Goal: Task Accomplishment & Management: Use online tool/utility

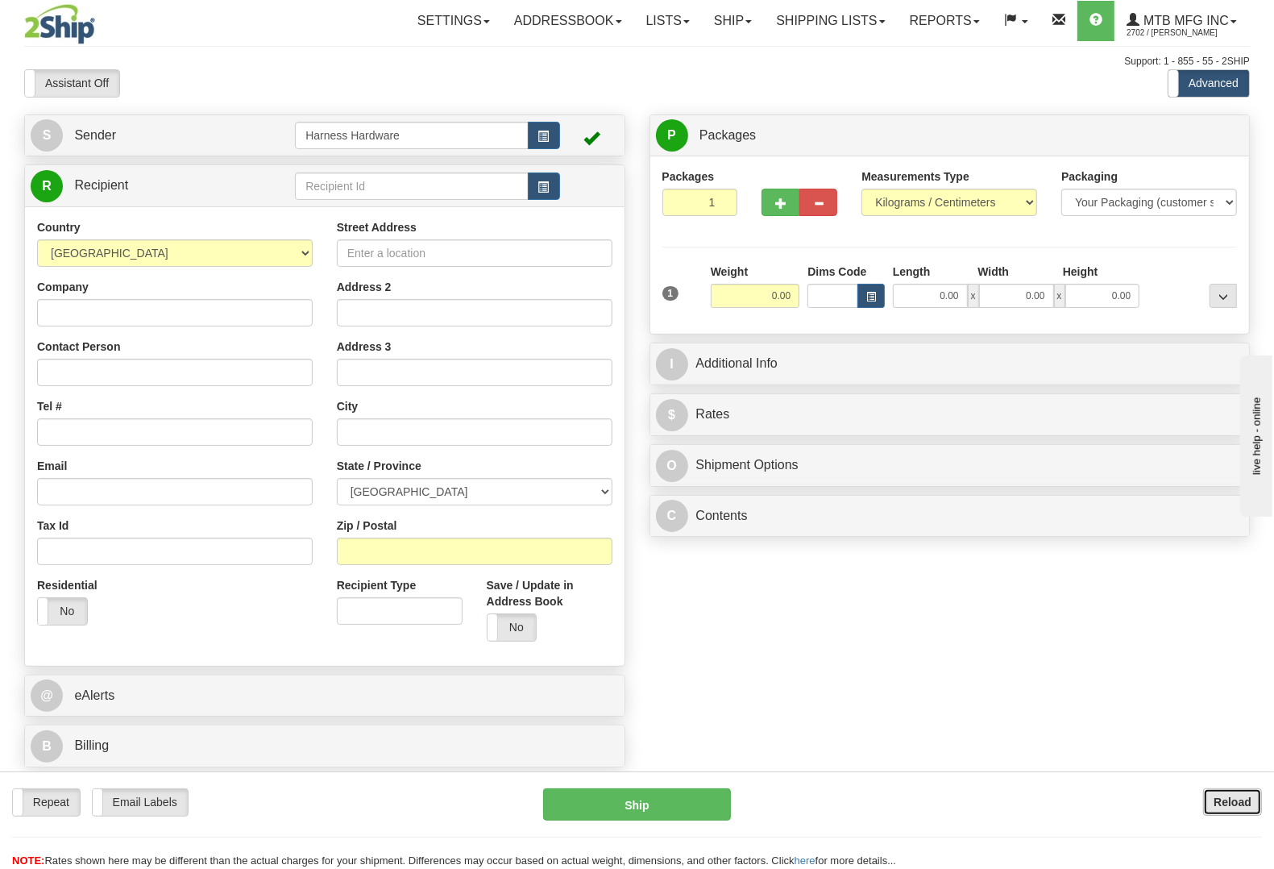
click at [1228, 799] on b "Reload" at bounding box center [1233, 802] width 38 height 13
click at [421, 199] on input "text" at bounding box center [411, 185] width 233 height 27
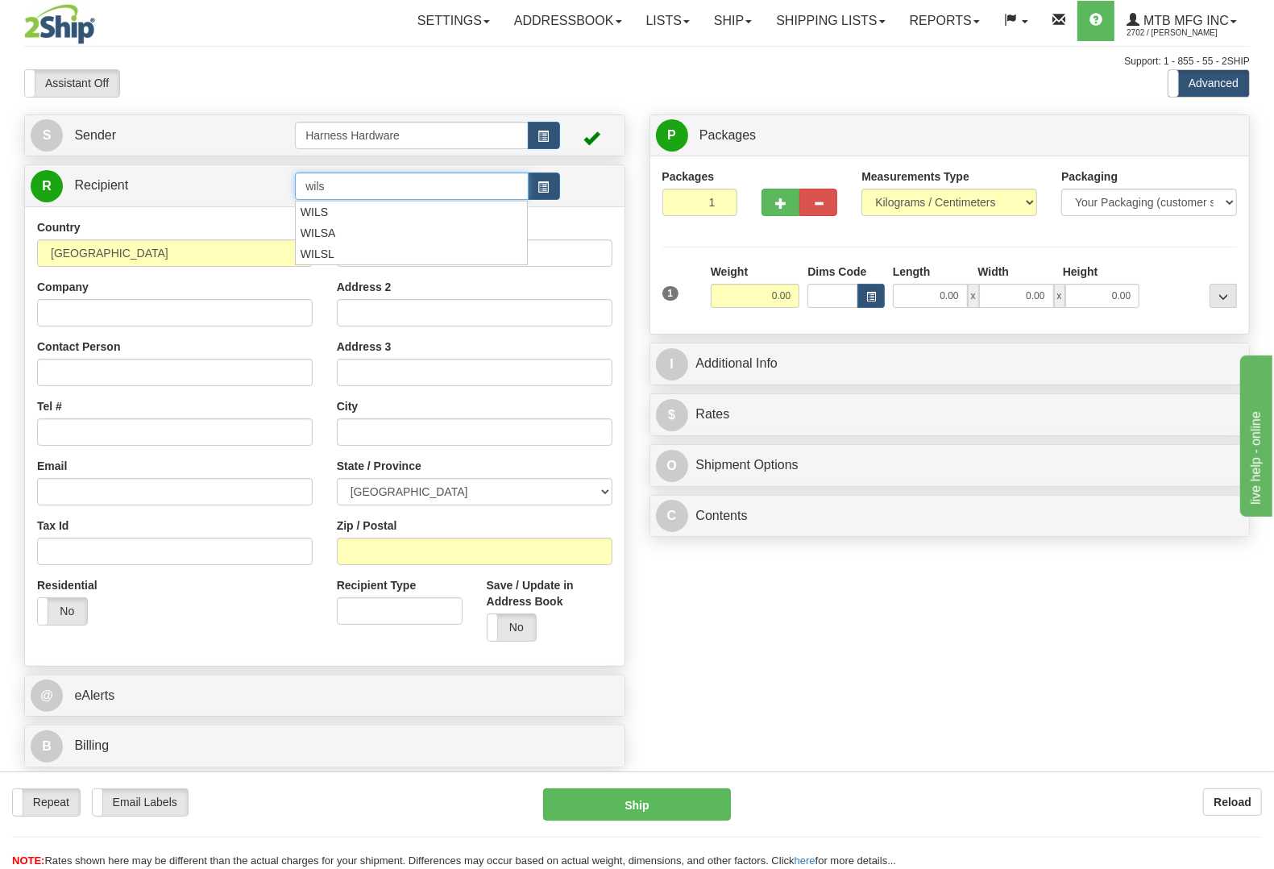
type input "wils"
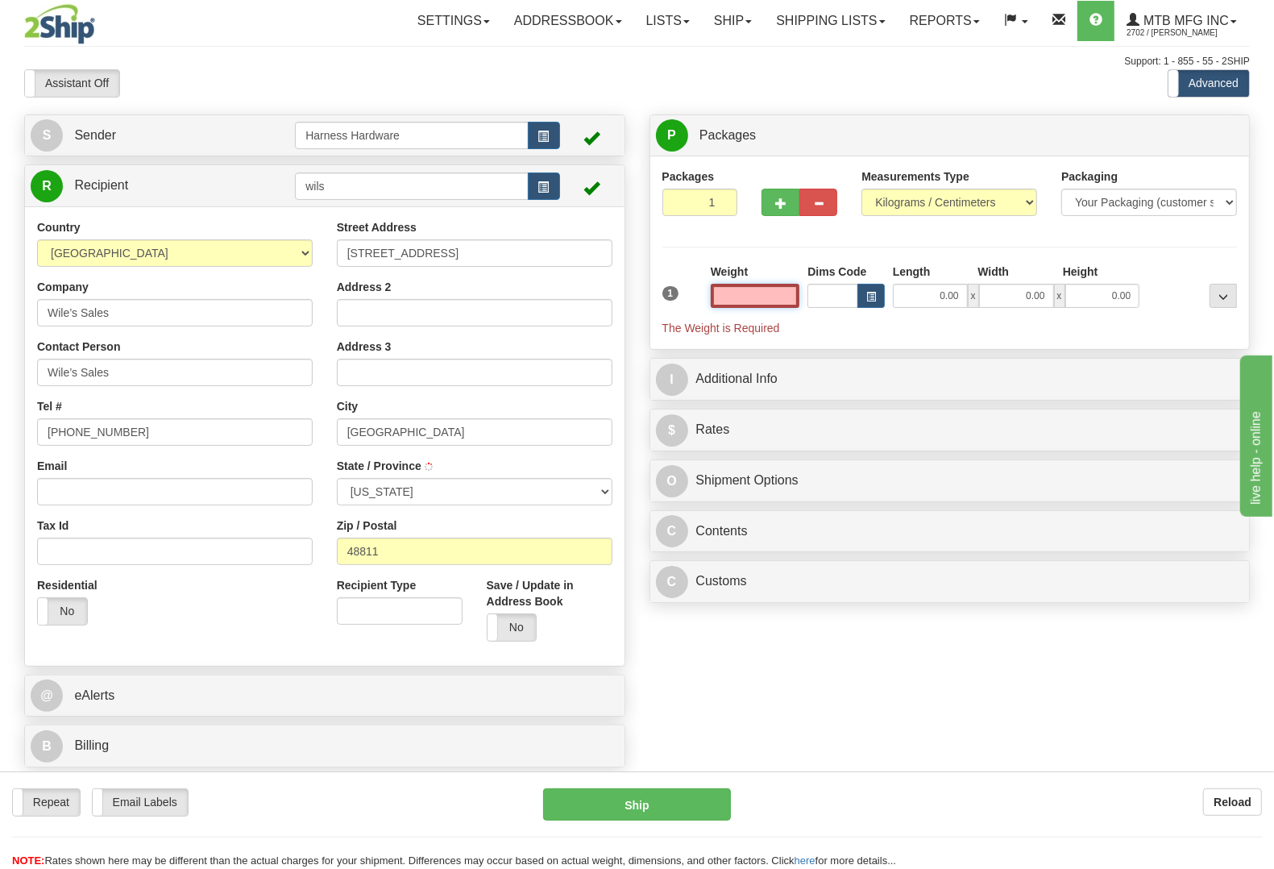
type input "CARSON CITY"
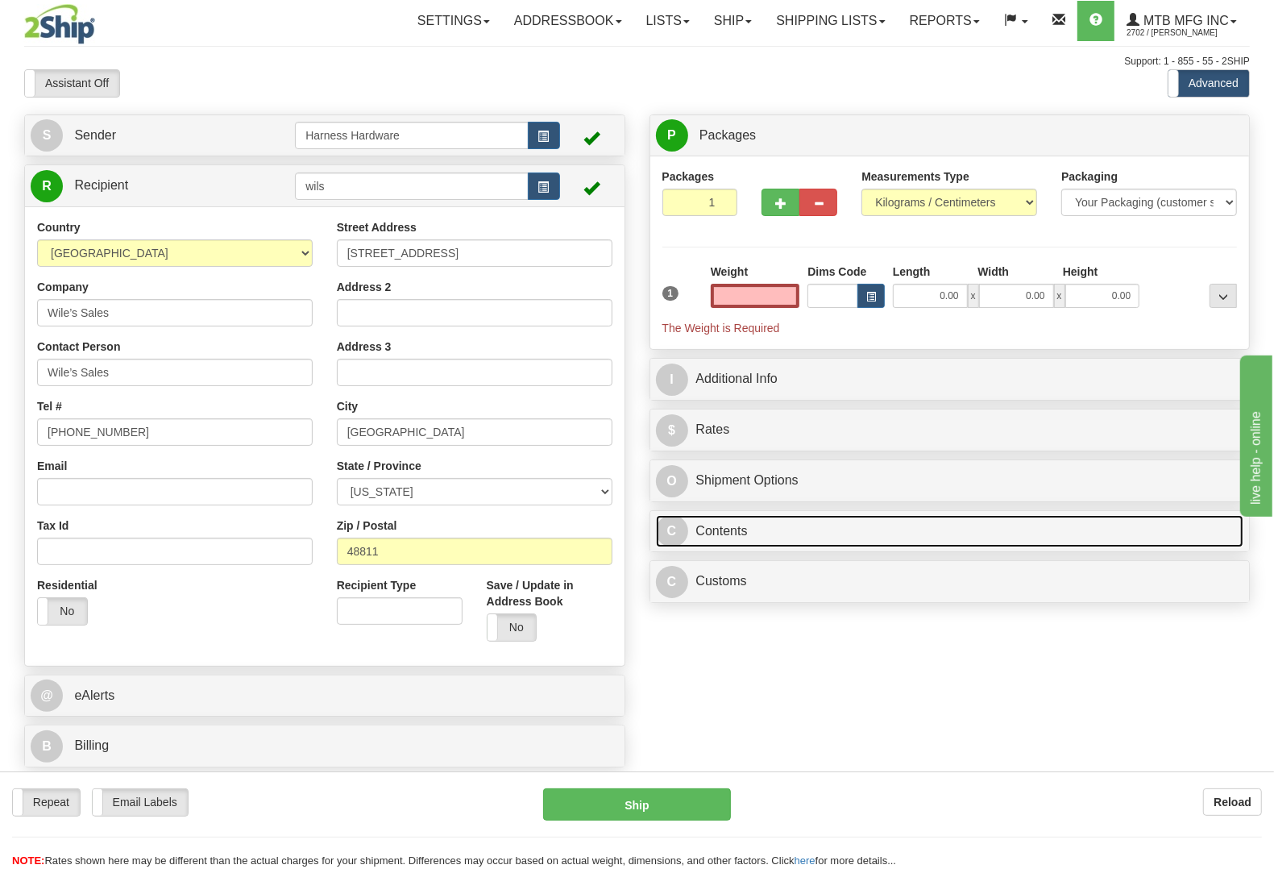
type input "0.00"
click at [711, 538] on link "C Contents" at bounding box center [950, 531] width 588 height 33
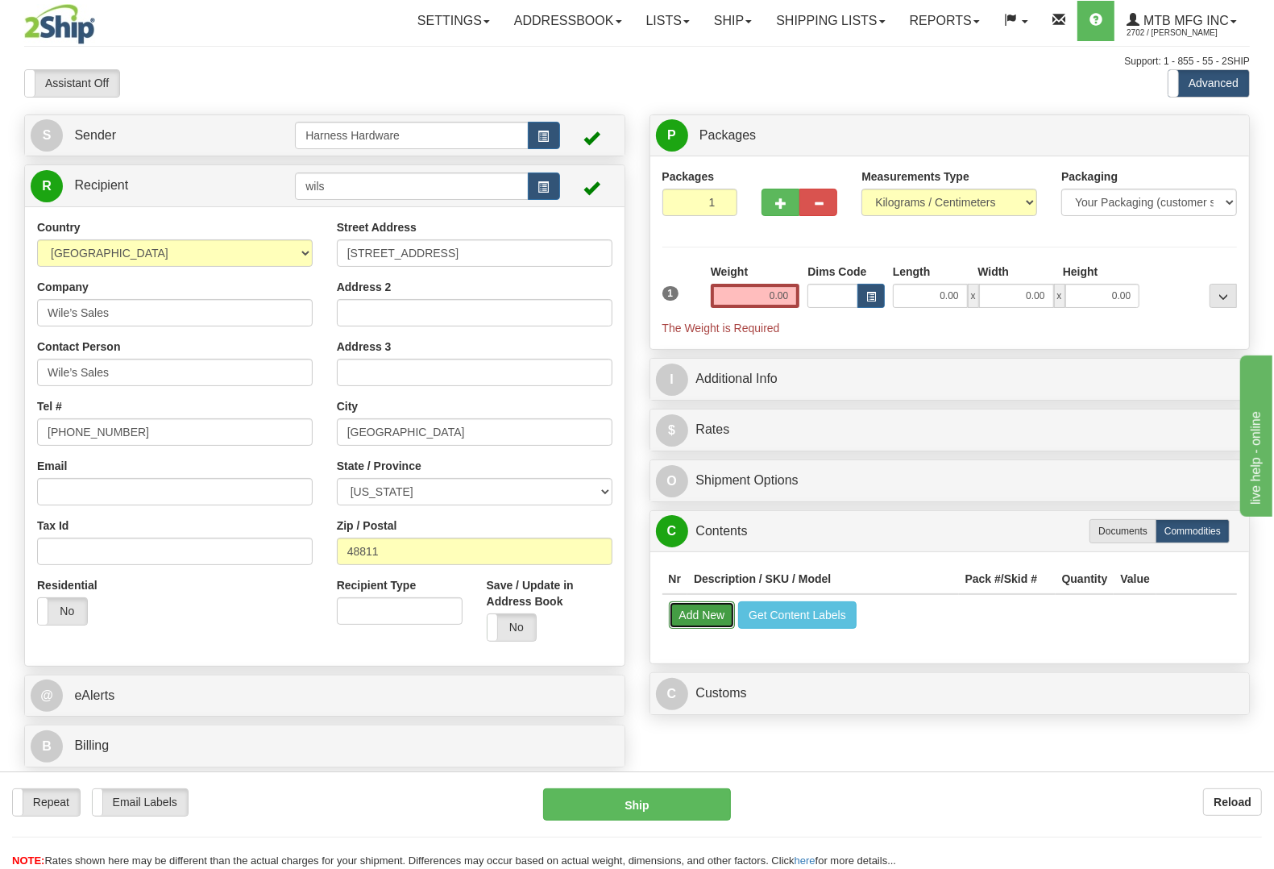
click at [704, 611] on button "Add New" at bounding box center [702, 614] width 67 height 27
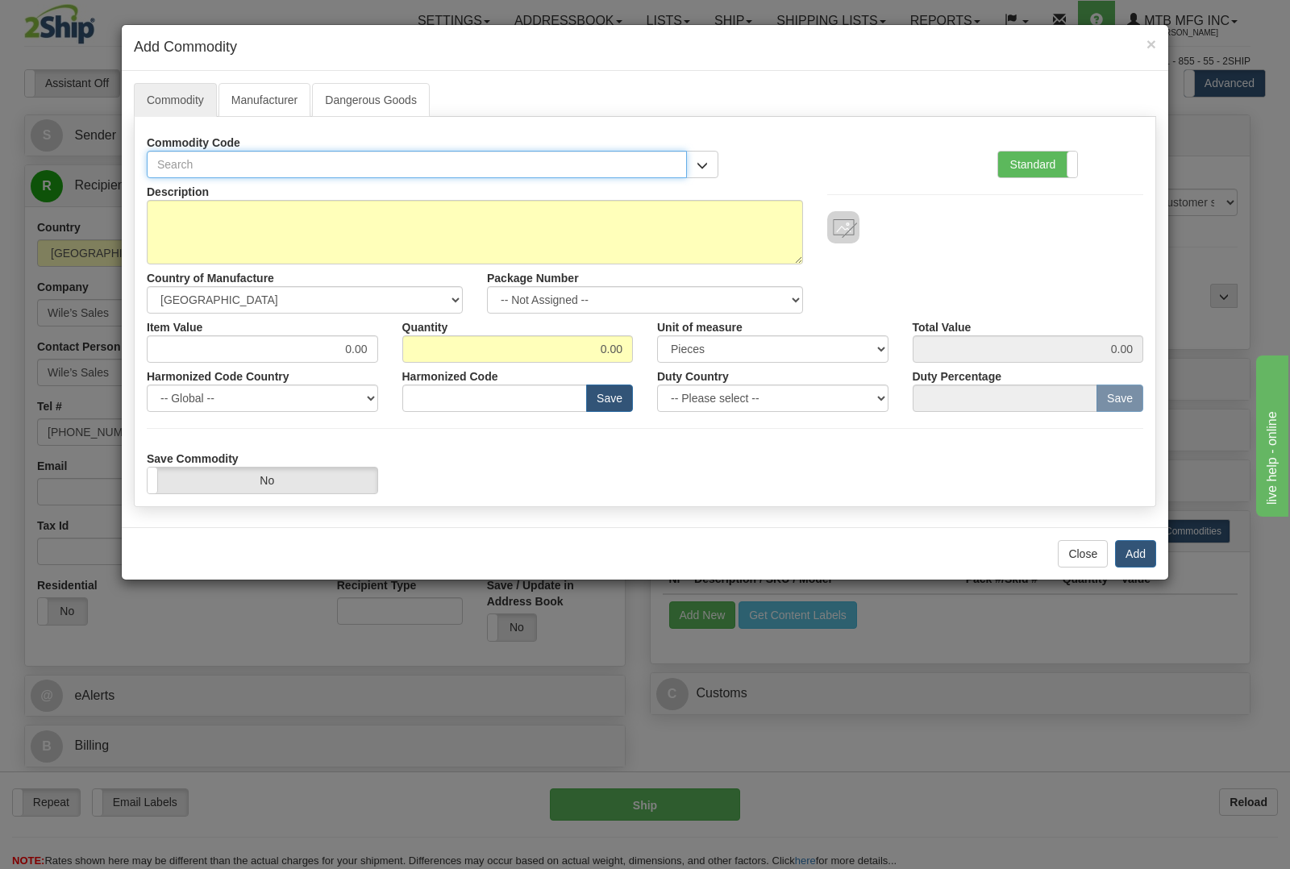
click at [520, 167] on input "text" at bounding box center [417, 164] width 540 height 27
type input "1041"
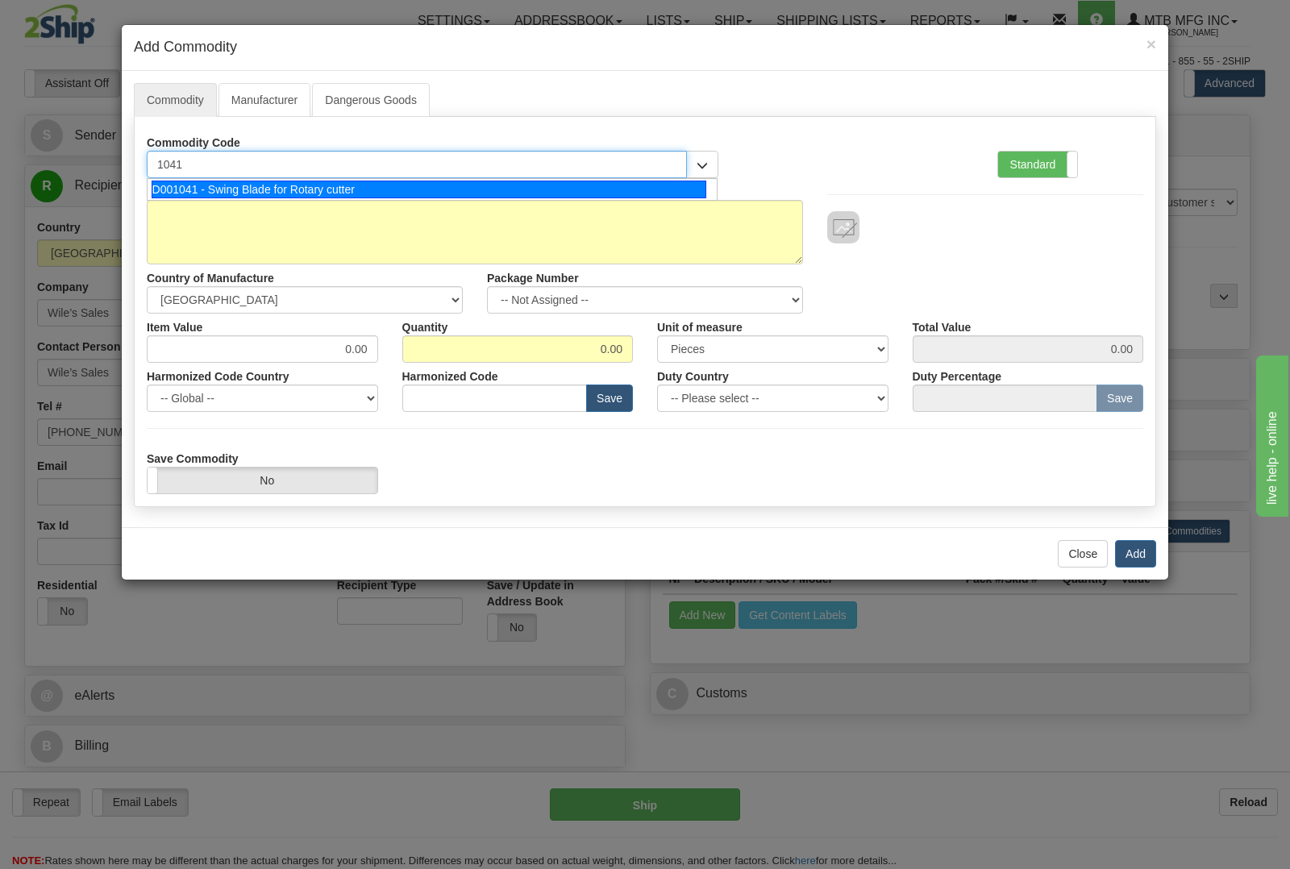
click at [551, 190] on div "D001041 - Swing Blade for Rotary cutter" at bounding box center [429, 190] width 555 height 18
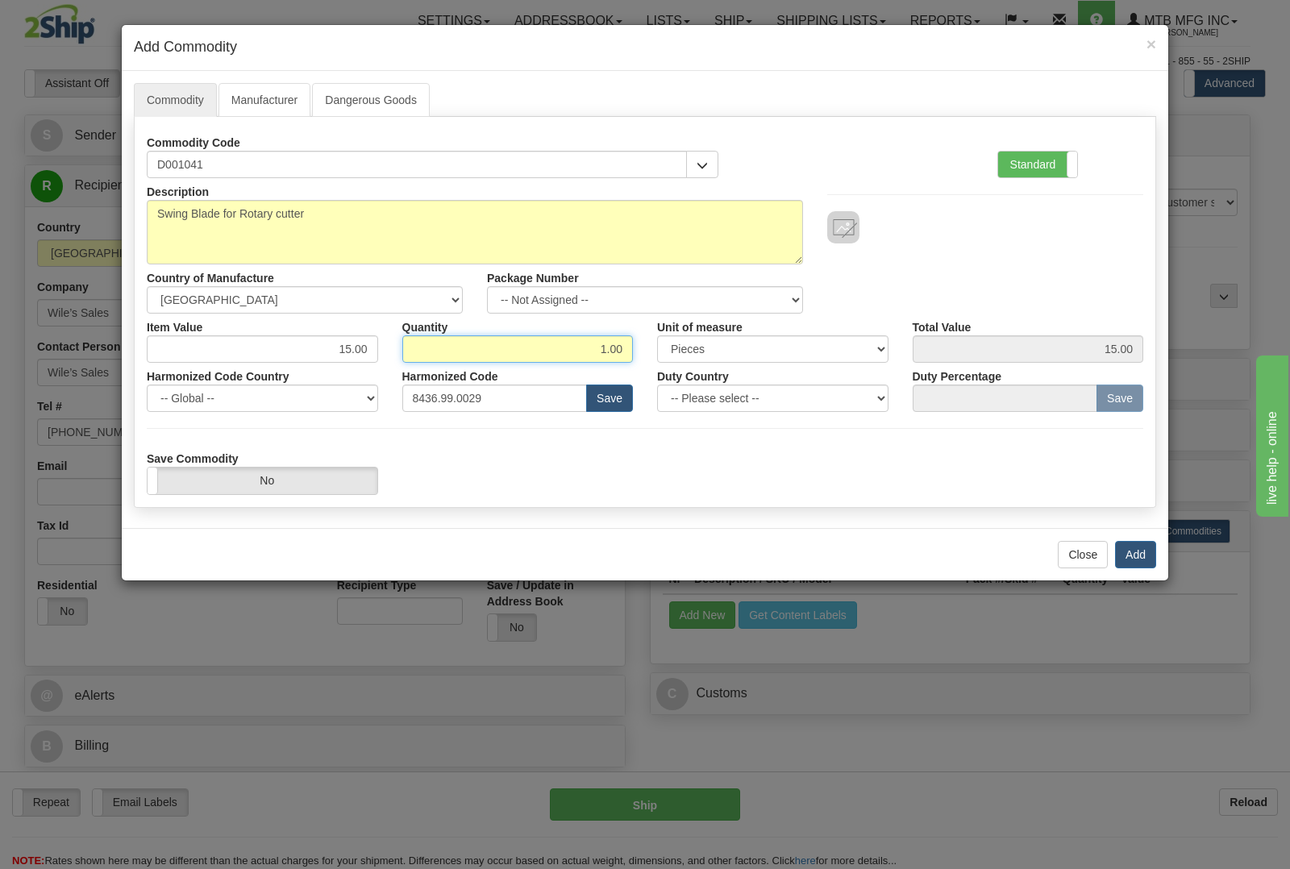
drag, startPoint x: 585, startPoint y: 355, endPoint x: 821, endPoint y: 319, distance: 238.2
click at [821, 319] on div "Item Value 15.00 Quantity 1.00 Unit of measure 3 Thousand Square Inches Adjustm…" at bounding box center [645, 338] width 1020 height 49
type input "4"
click at [1139, 555] on button "Add" at bounding box center [1135, 554] width 41 height 27
type input "60.00"
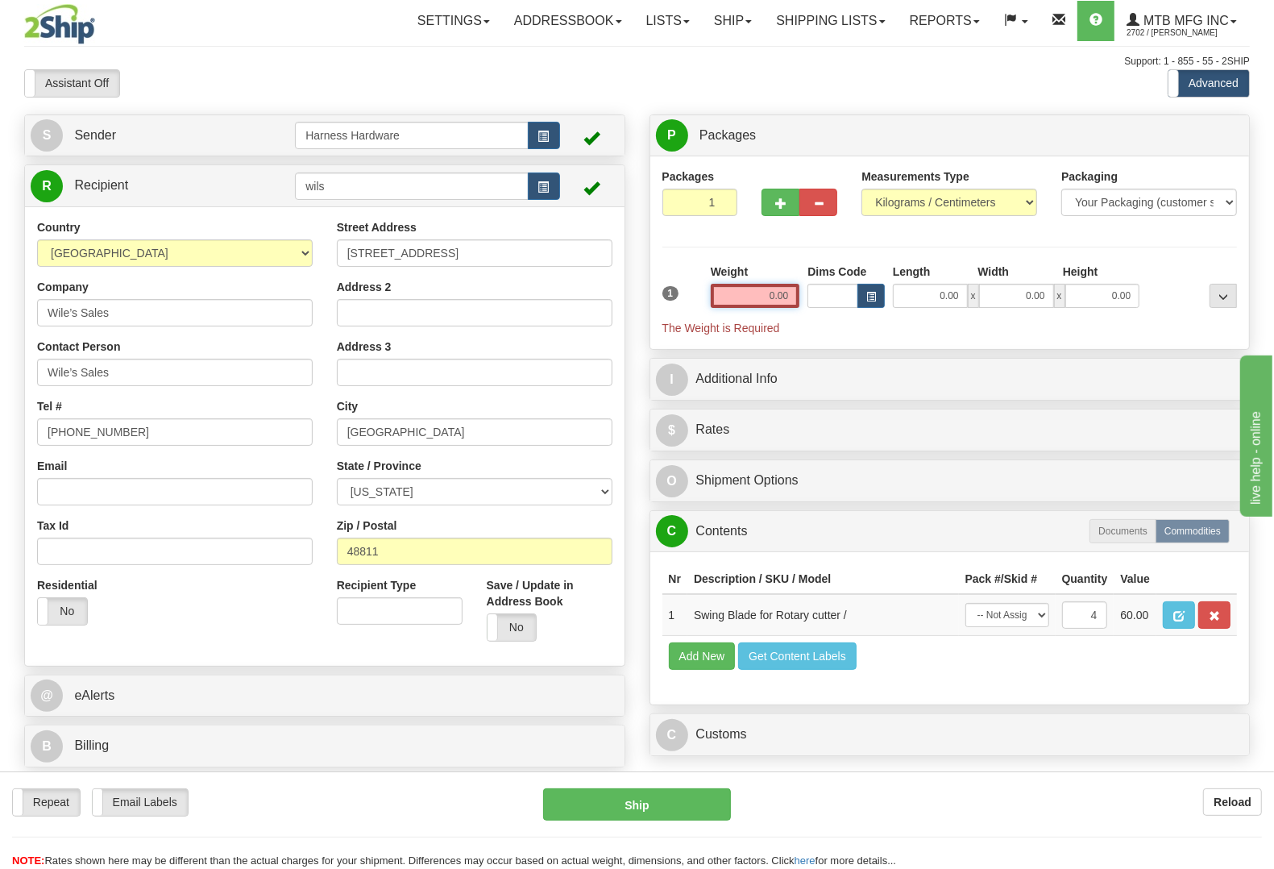
drag, startPoint x: 739, startPoint y: 297, endPoint x: 1012, endPoint y: 295, distance: 273.3
click at [1012, 295] on div "1 Weight 0.00 Dims Code 0.00" at bounding box center [951, 300] width 584 height 73
type input "9.50"
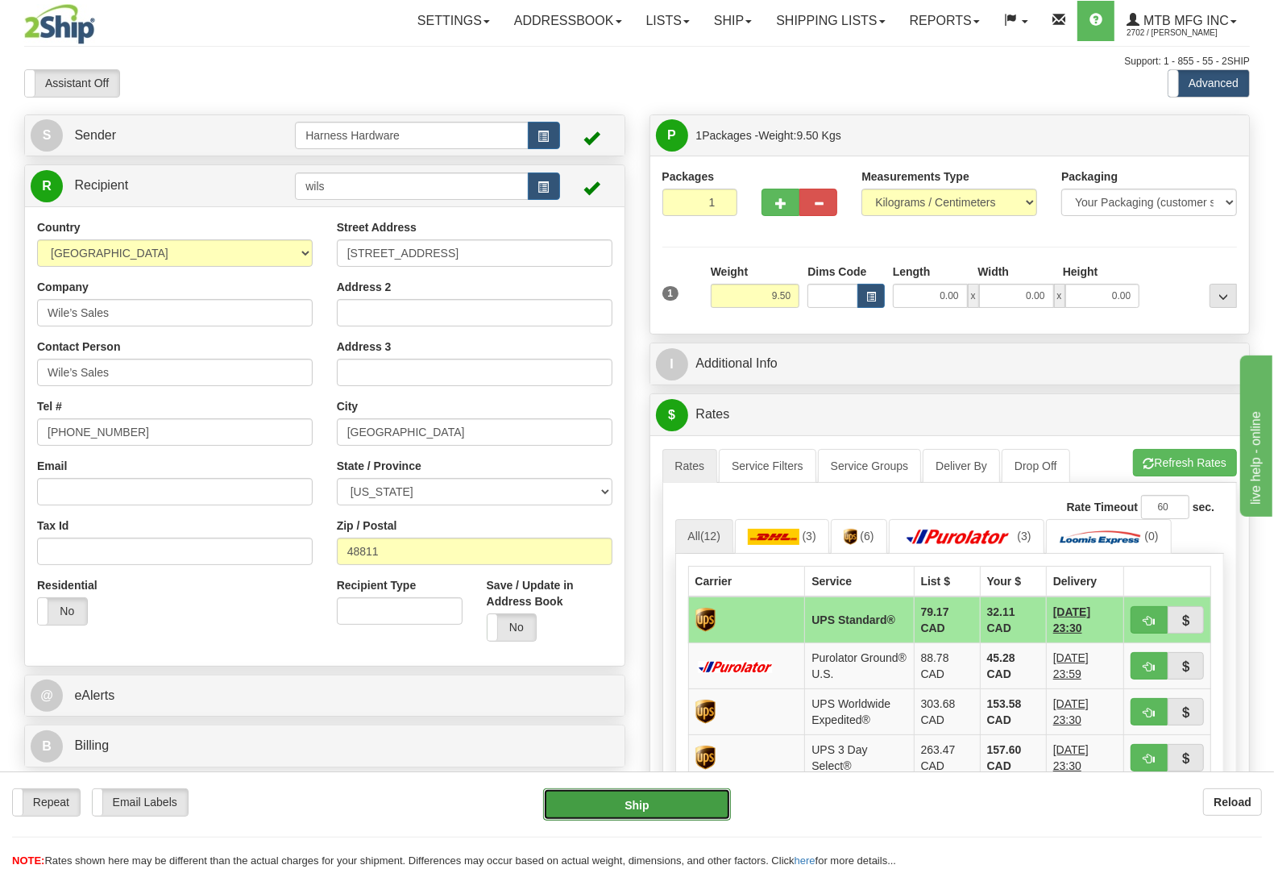
click at [663, 803] on button "Ship" at bounding box center [637, 804] width 188 height 32
type input "11"
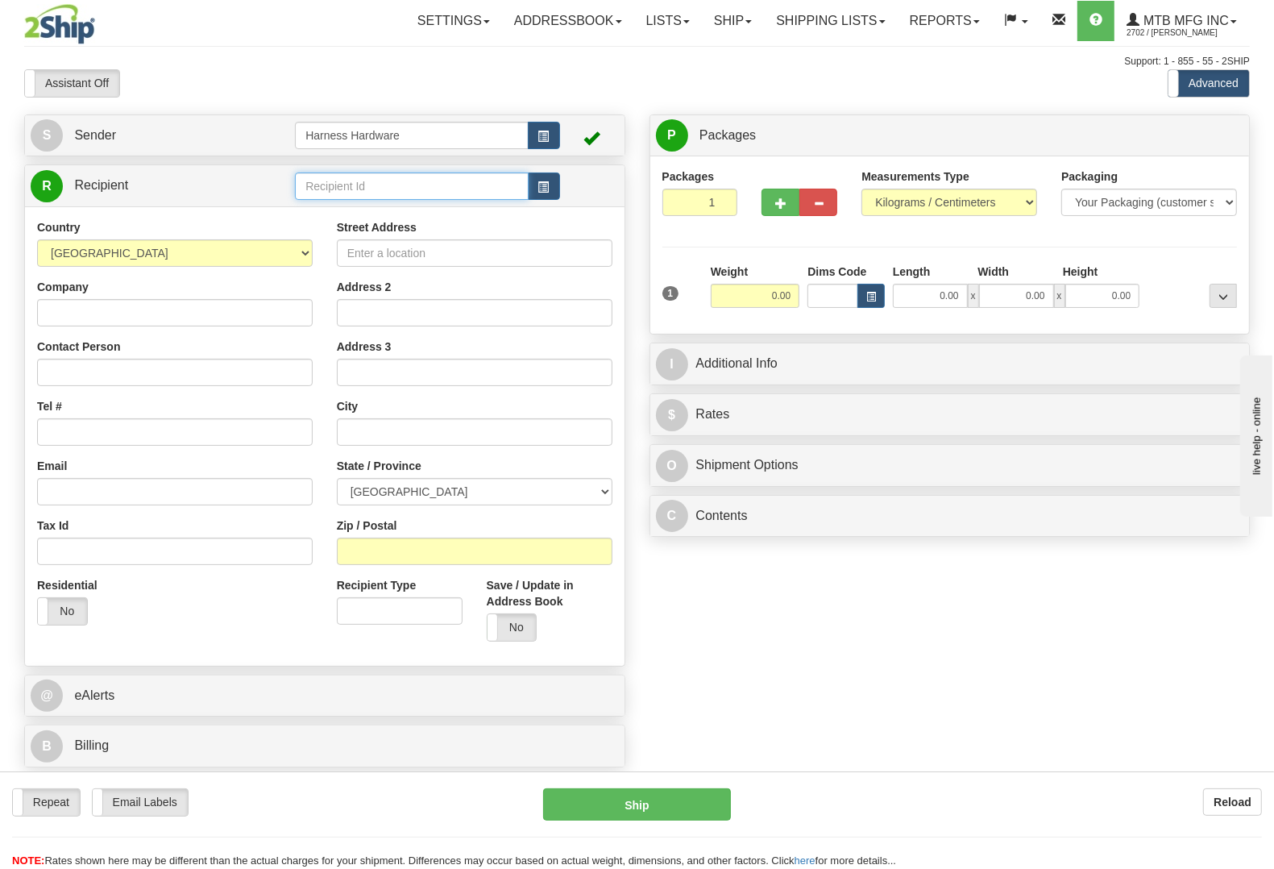
click at [393, 191] on input "text" at bounding box center [411, 185] width 233 height 27
type input "bort"
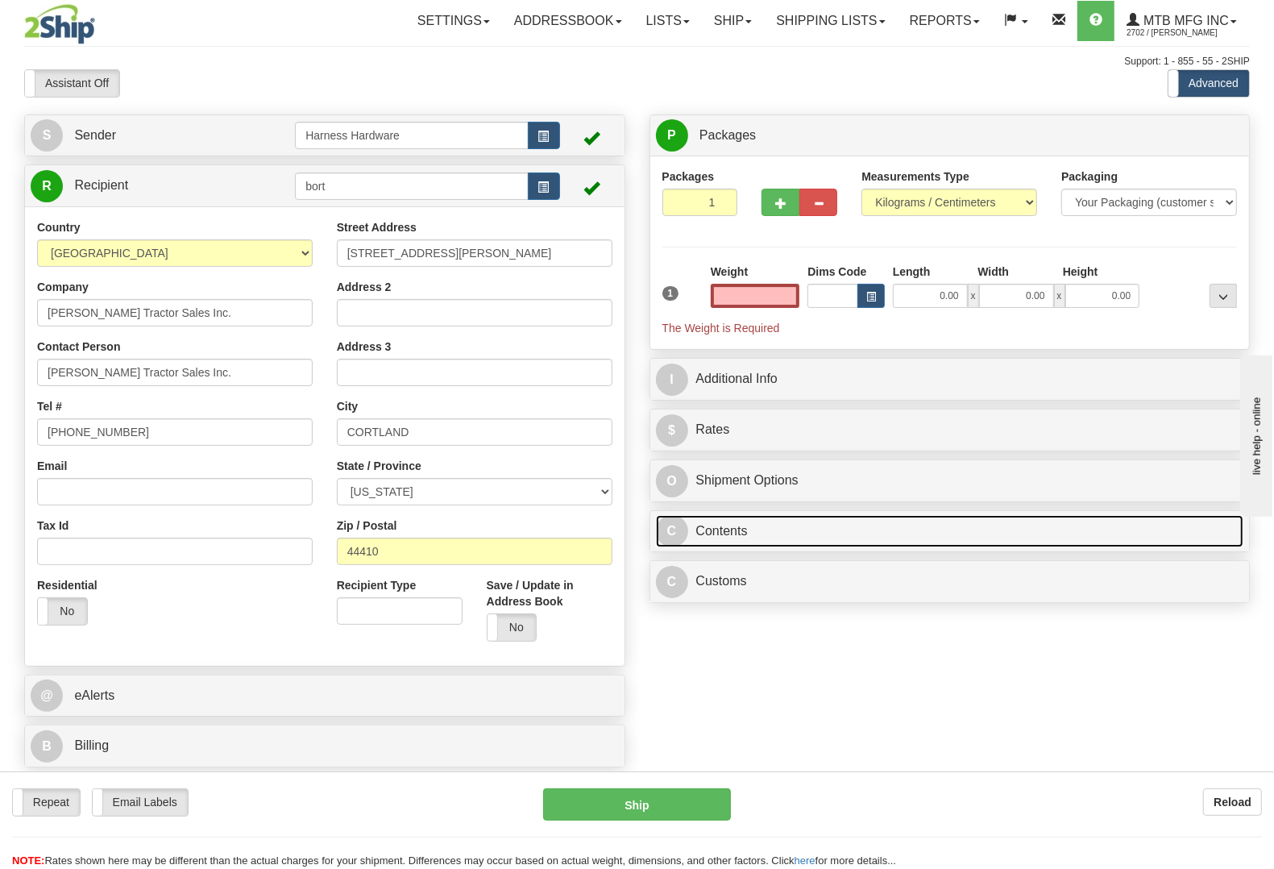
type input "0.00"
click at [829, 533] on link "C Contents" at bounding box center [950, 531] width 588 height 33
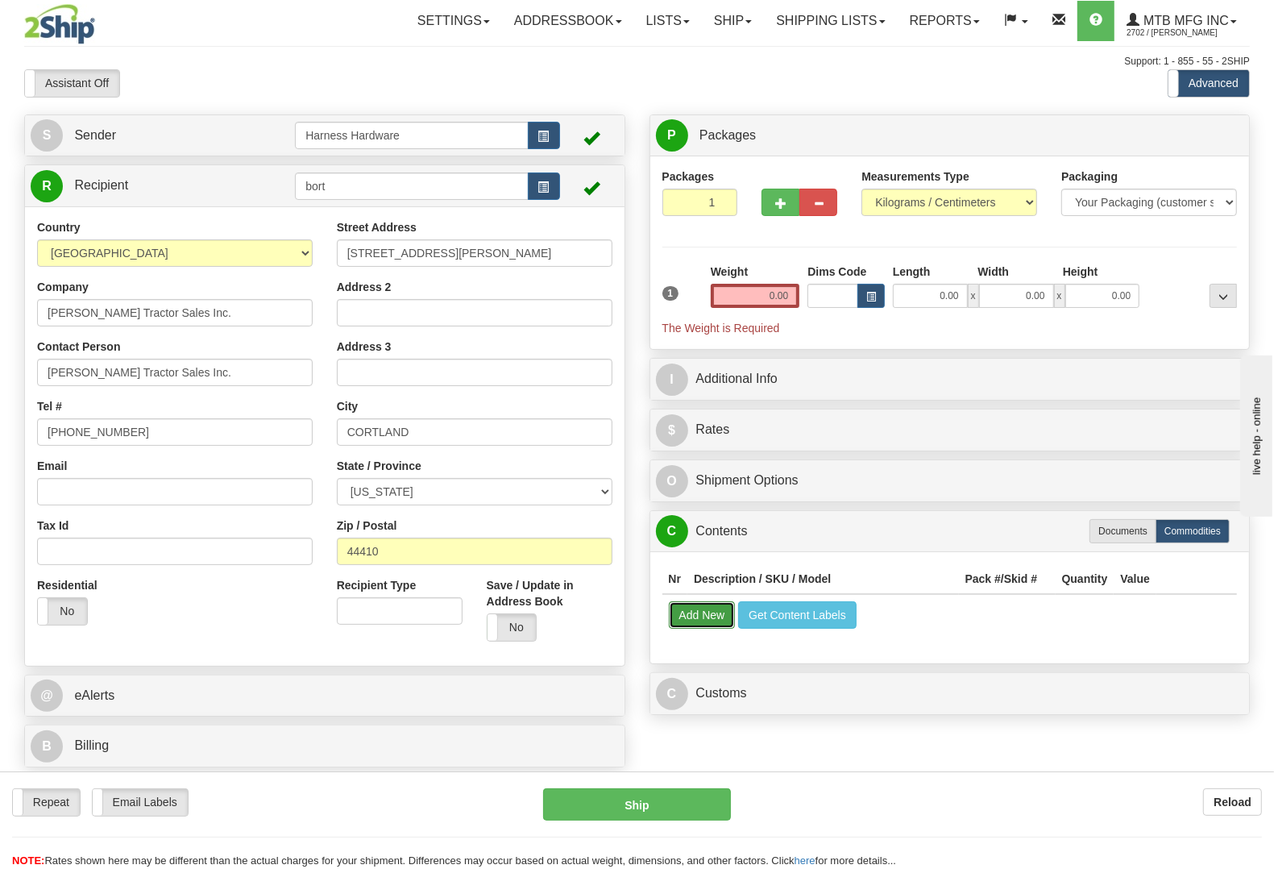
click at [701, 618] on button "Add New" at bounding box center [702, 614] width 67 height 27
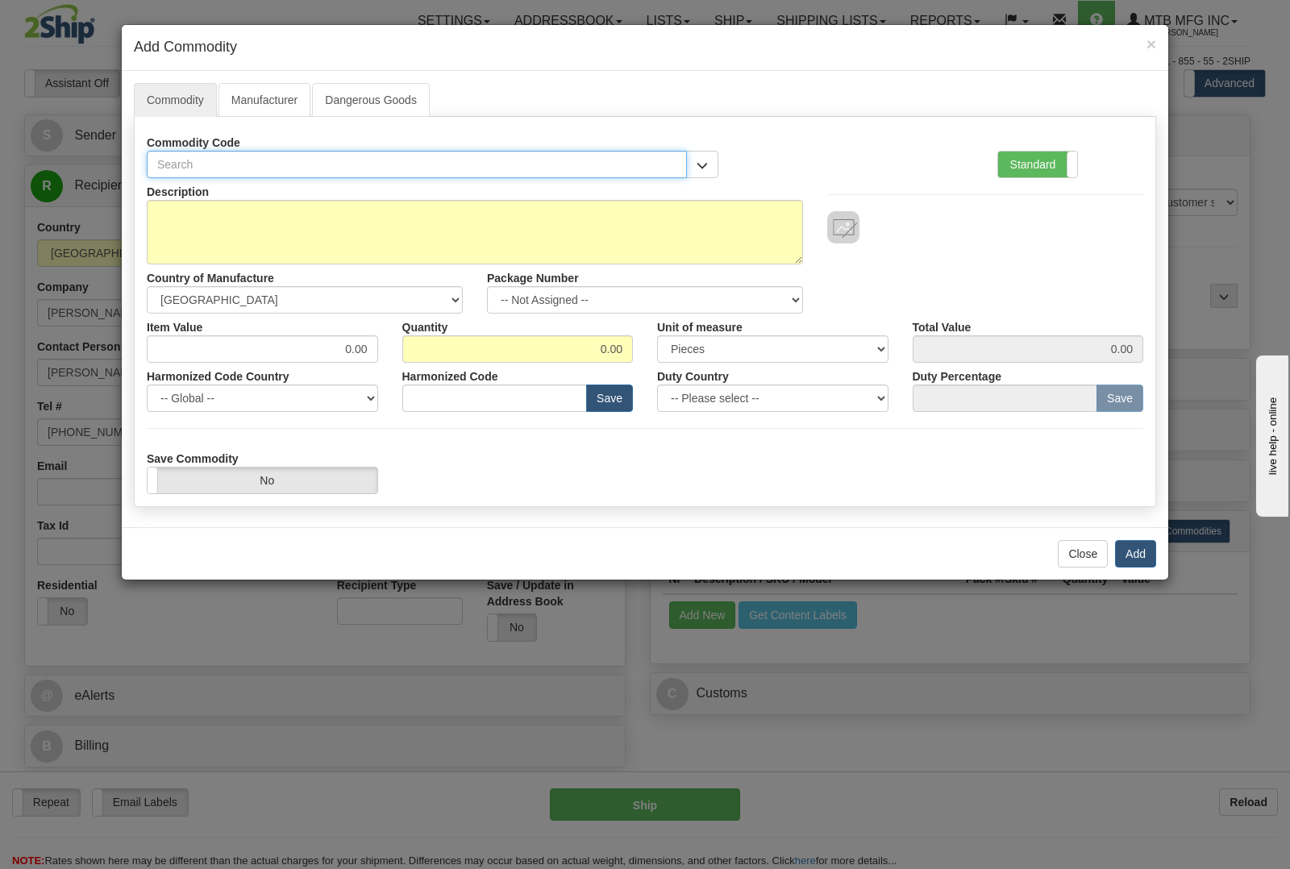
click at [512, 172] on input "text" at bounding box center [417, 164] width 540 height 27
type input "1627"
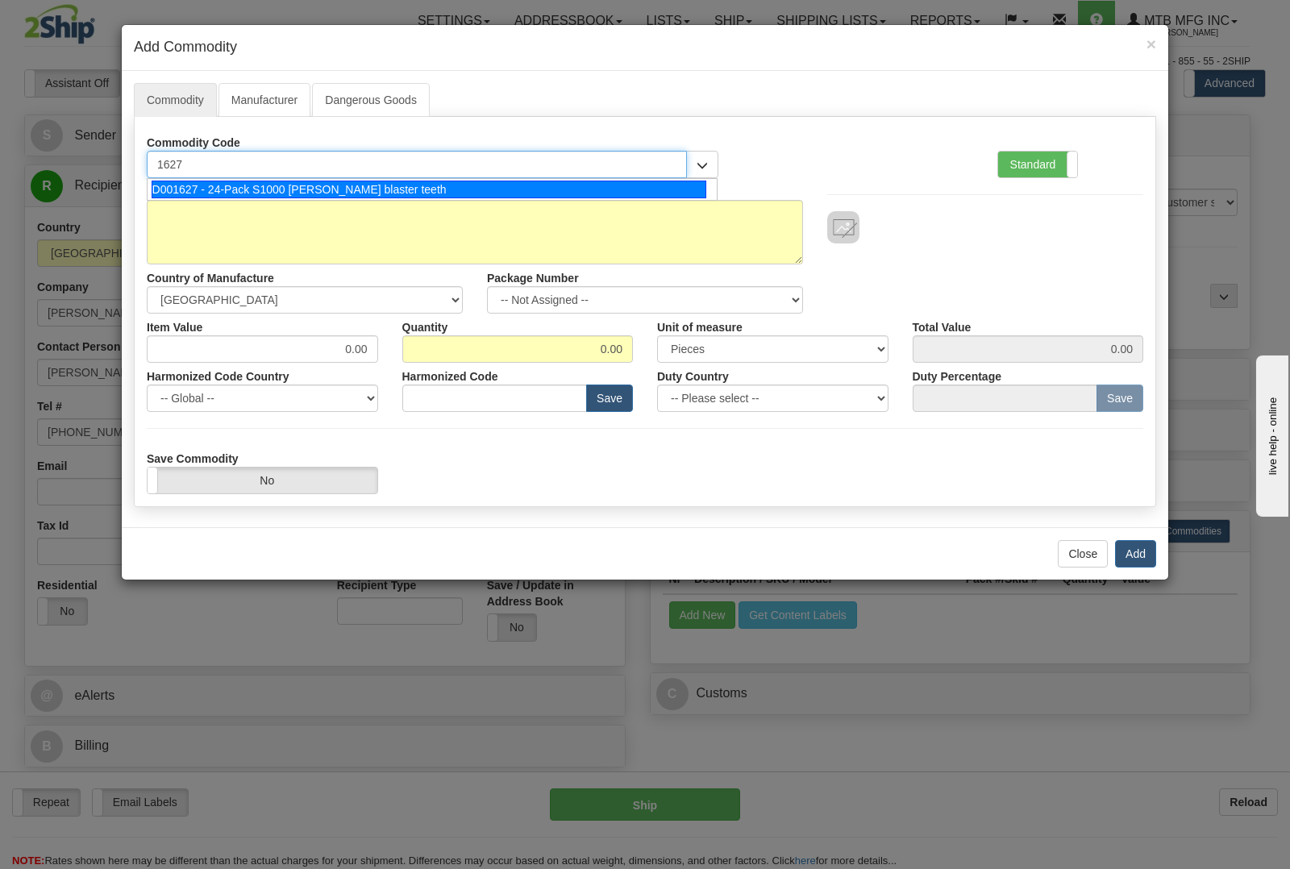
click at [504, 185] on div "D001627 - 24-Pack S1000 stump blaster teeth" at bounding box center [429, 190] width 555 height 18
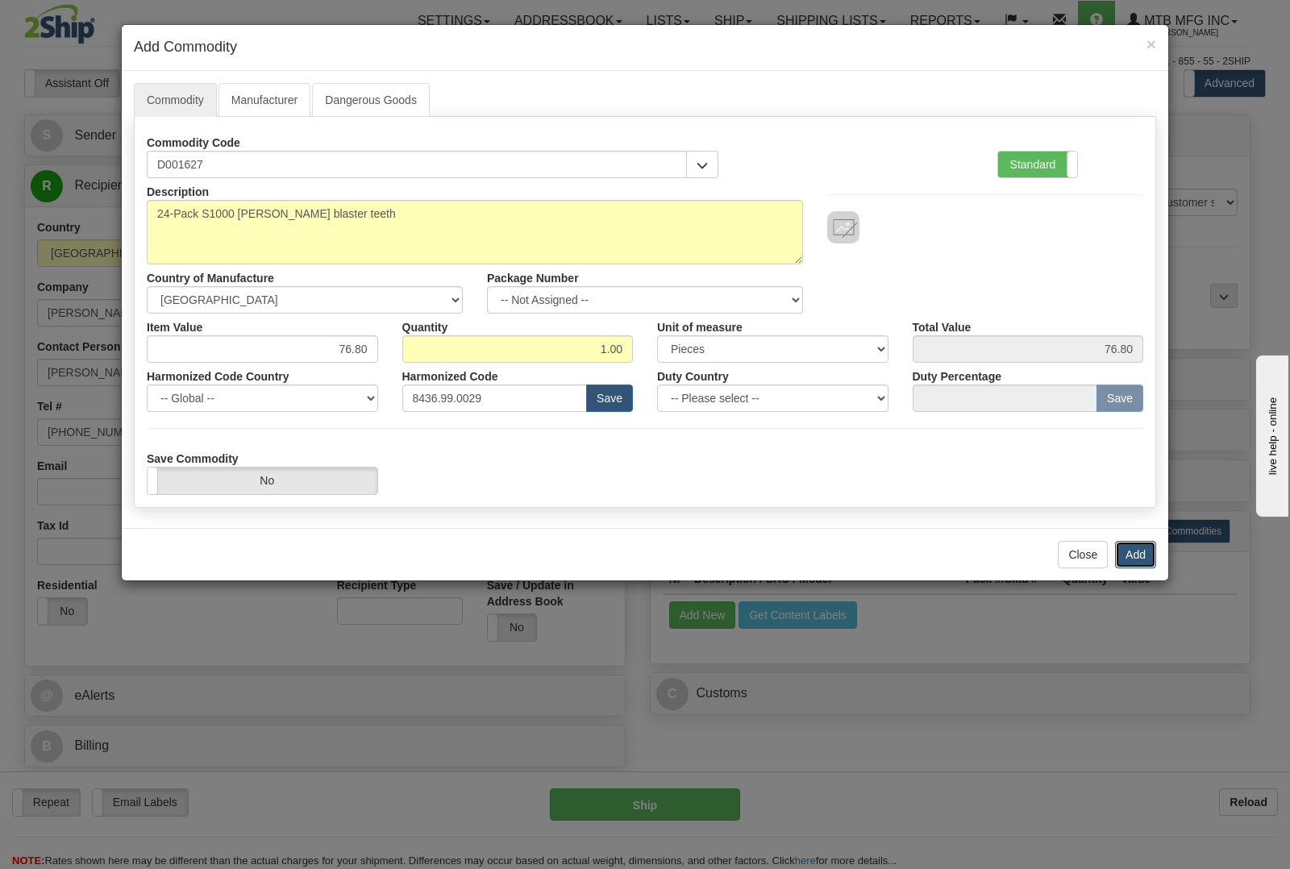
click at [1141, 558] on button "Add" at bounding box center [1135, 554] width 41 height 27
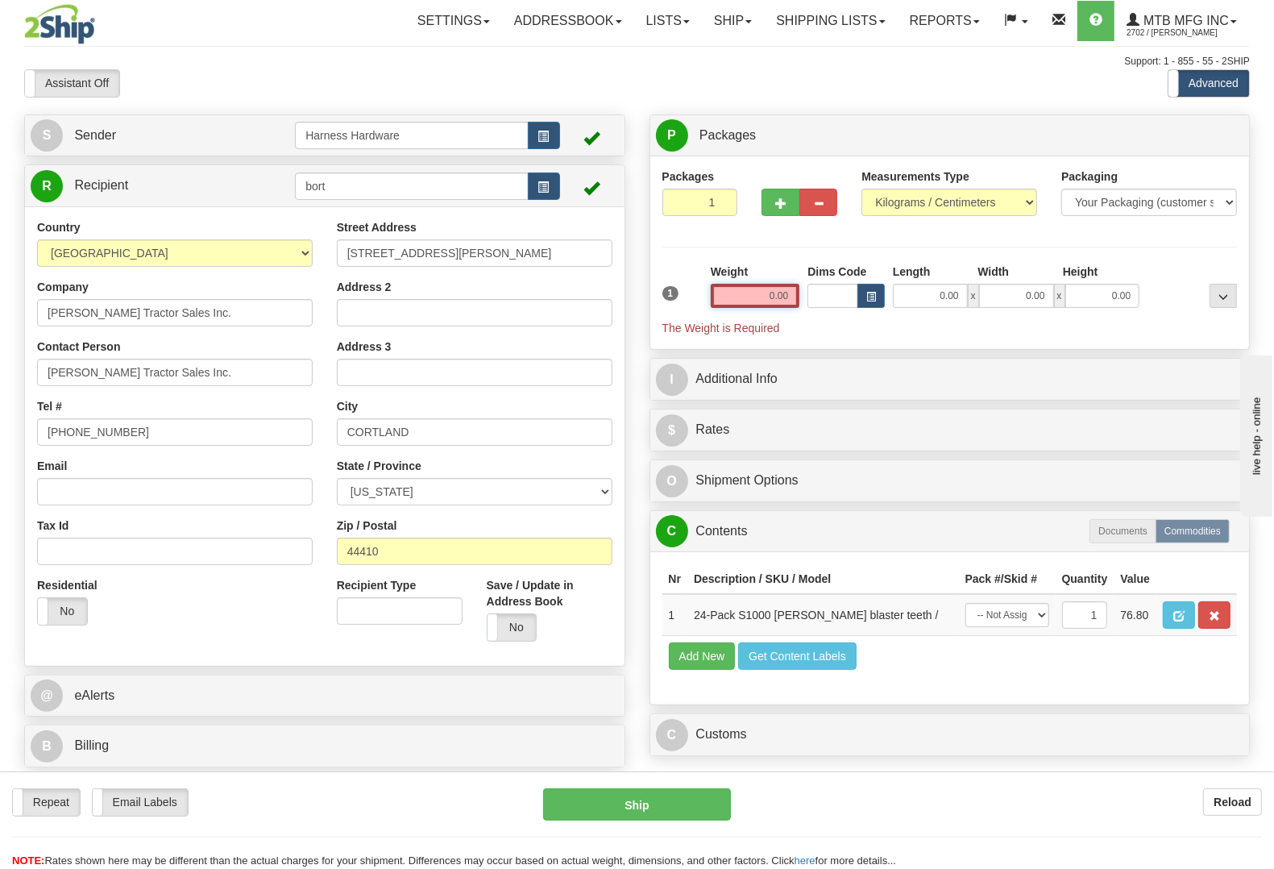
click at [755, 289] on input "0.00" at bounding box center [755, 296] width 89 height 24
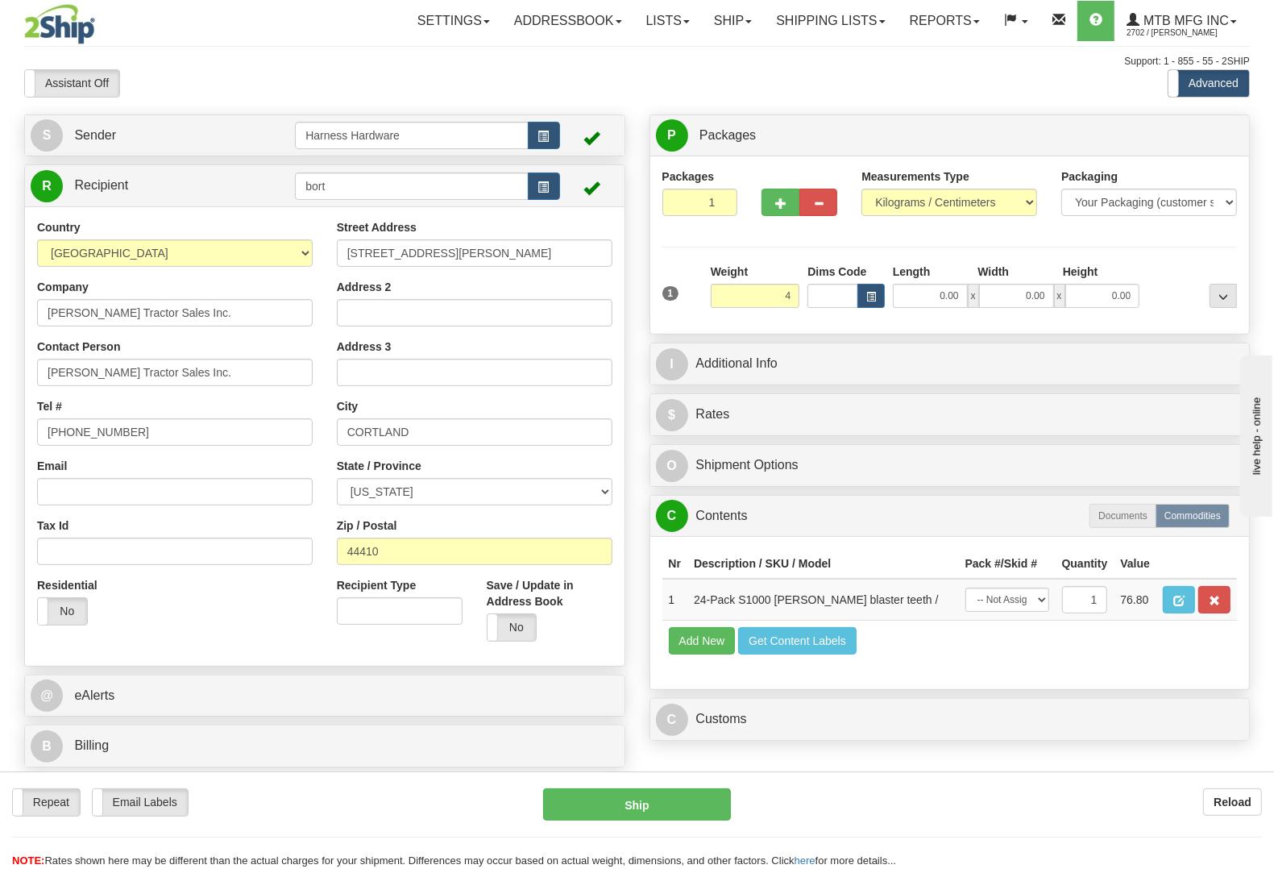
type input "4.00"
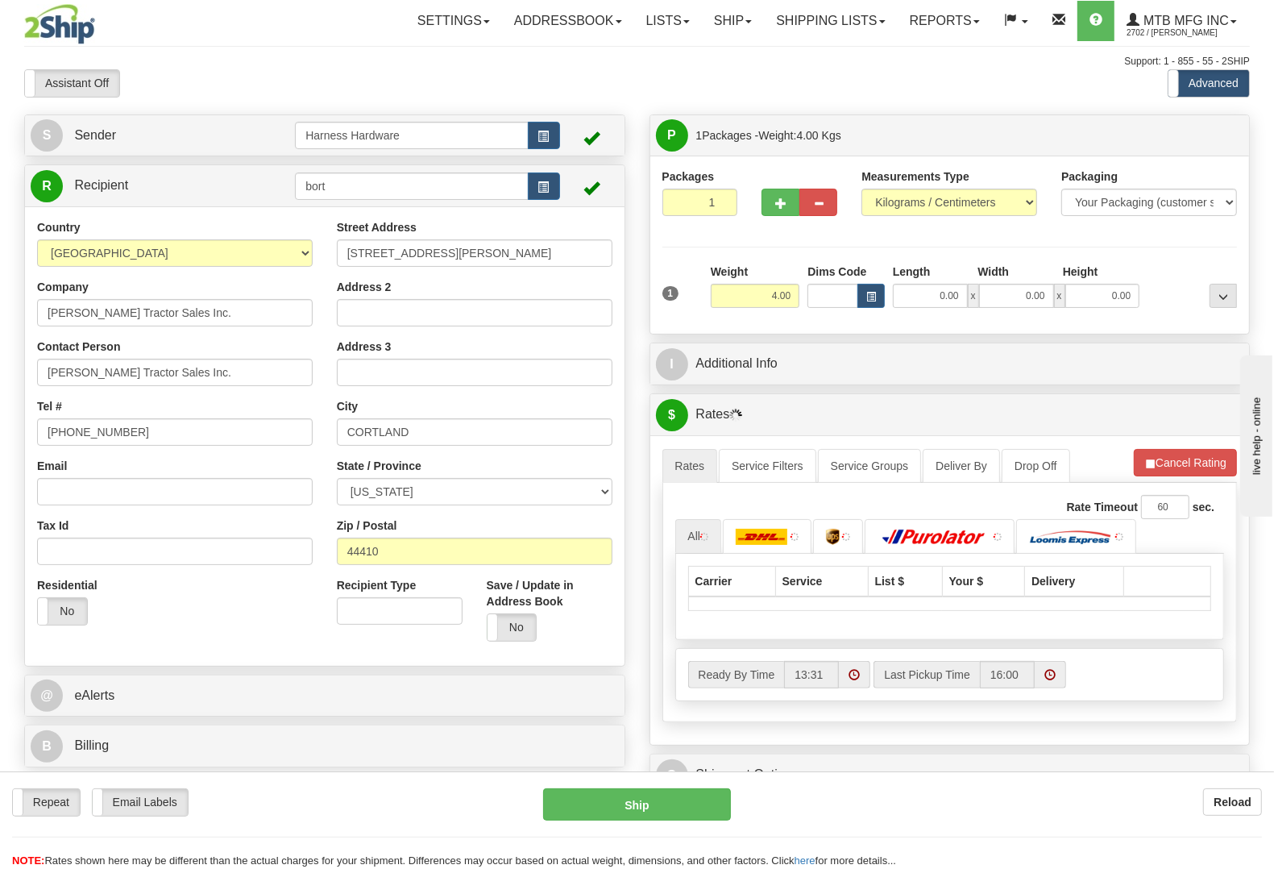
click at [637, 782] on div "Repeat Repeat Email Labels Email Labels Edit Reload Ship Reload NOTE: here" at bounding box center [637, 820] width 1274 height 98
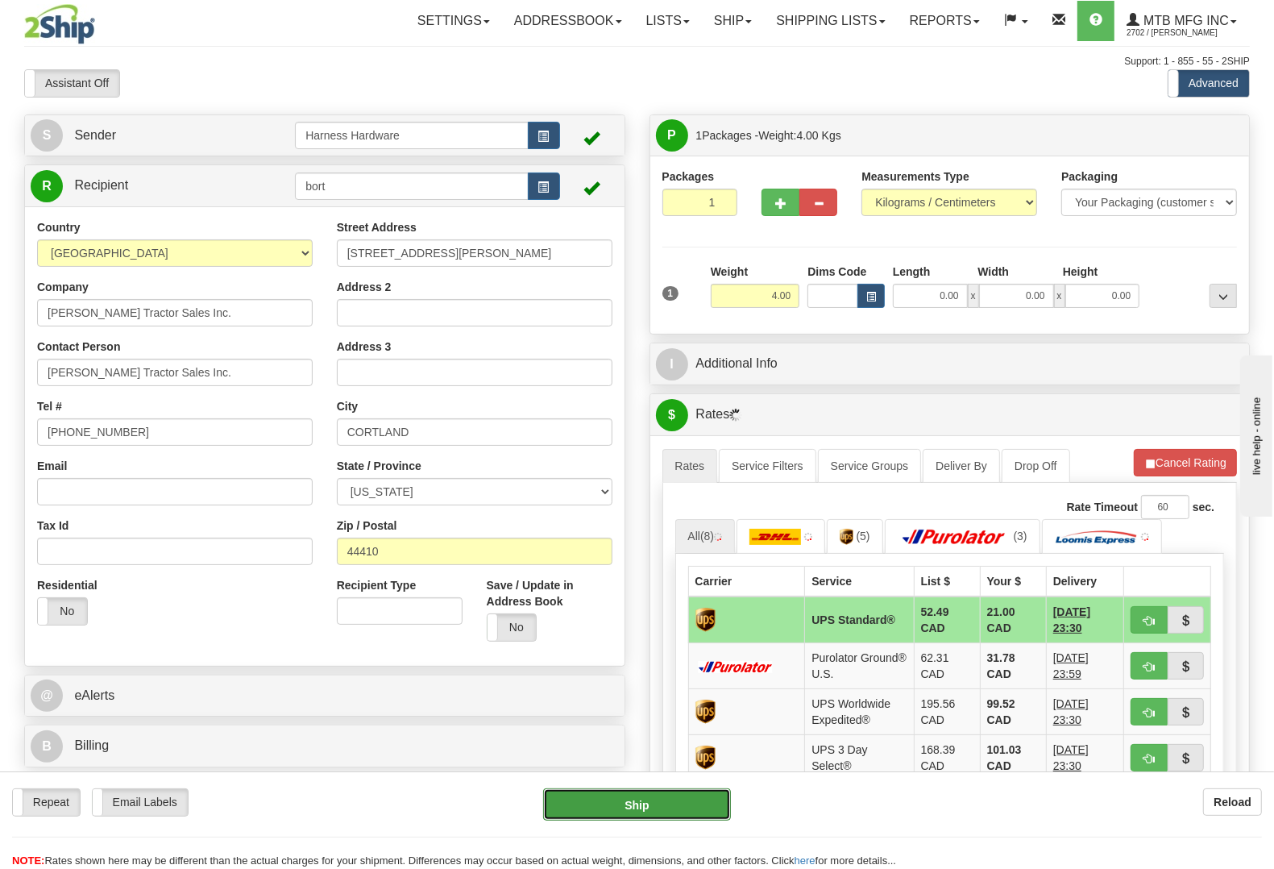
click at [680, 796] on button "Ship" at bounding box center [637, 804] width 188 height 32
type input "11"
